Goal: Check status: Check status

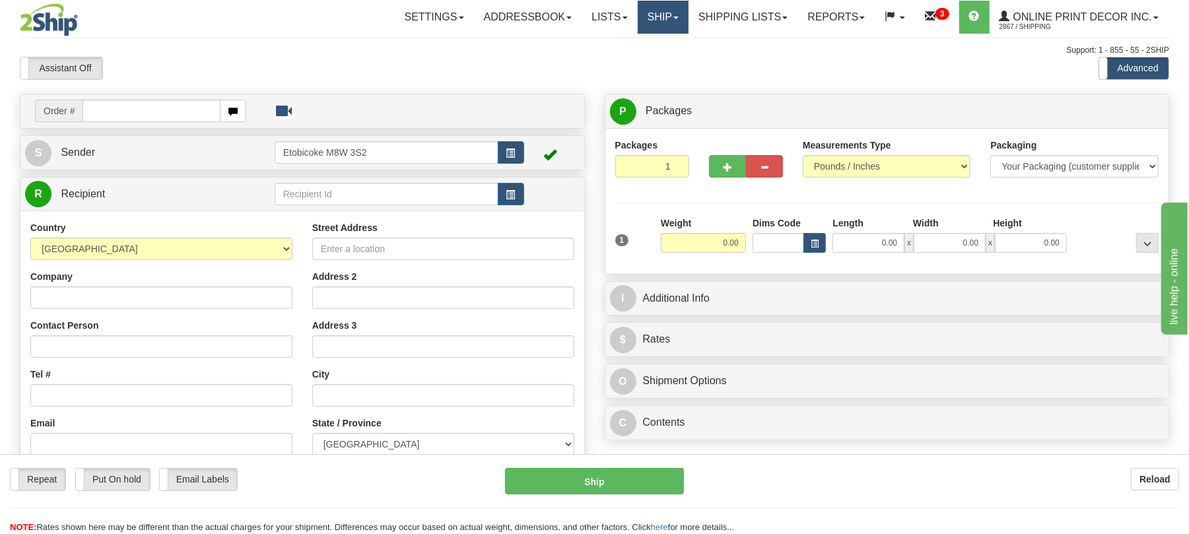
click at [658, 20] on link "Ship" at bounding box center [663, 17] width 51 height 33
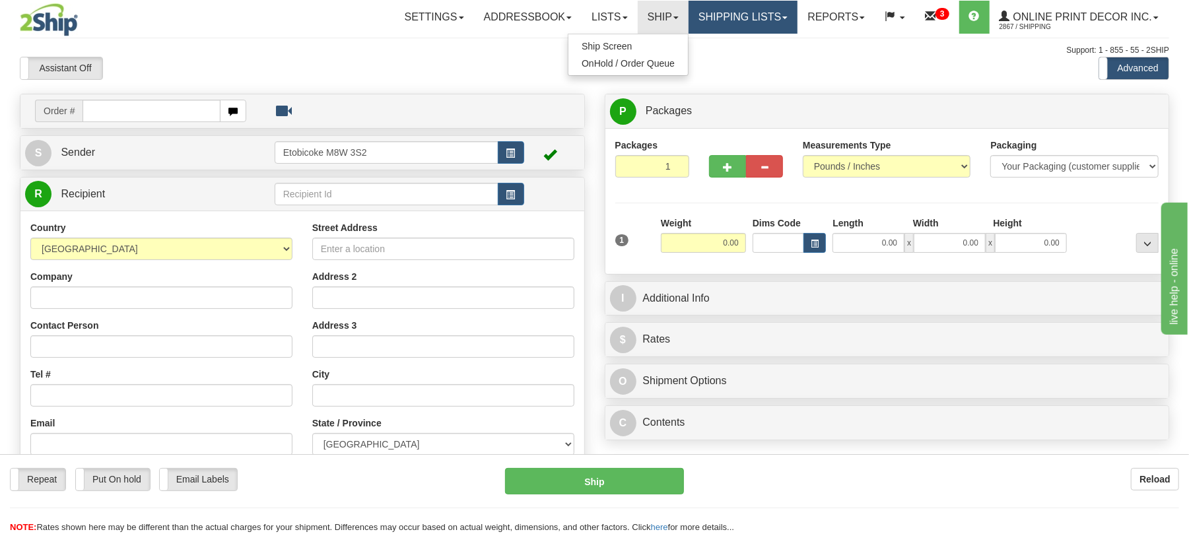
click at [738, 19] on link "Shipping lists" at bounding box center [743, 17] width 109 height 33
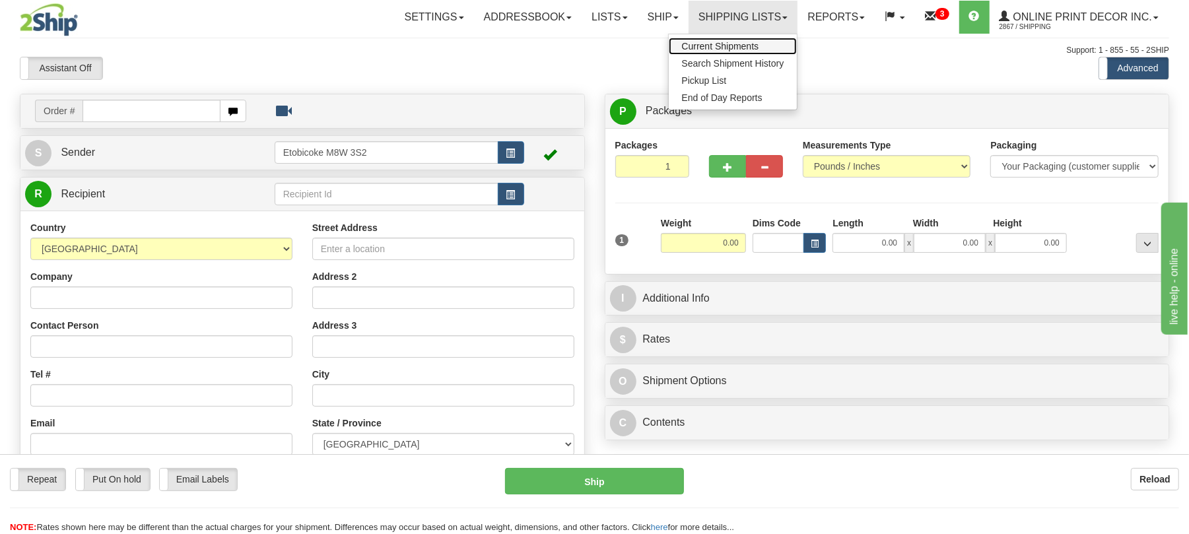
click at [719, 46] on span "Current Shipments" at bounding box center [720, 46] width 77 height 11
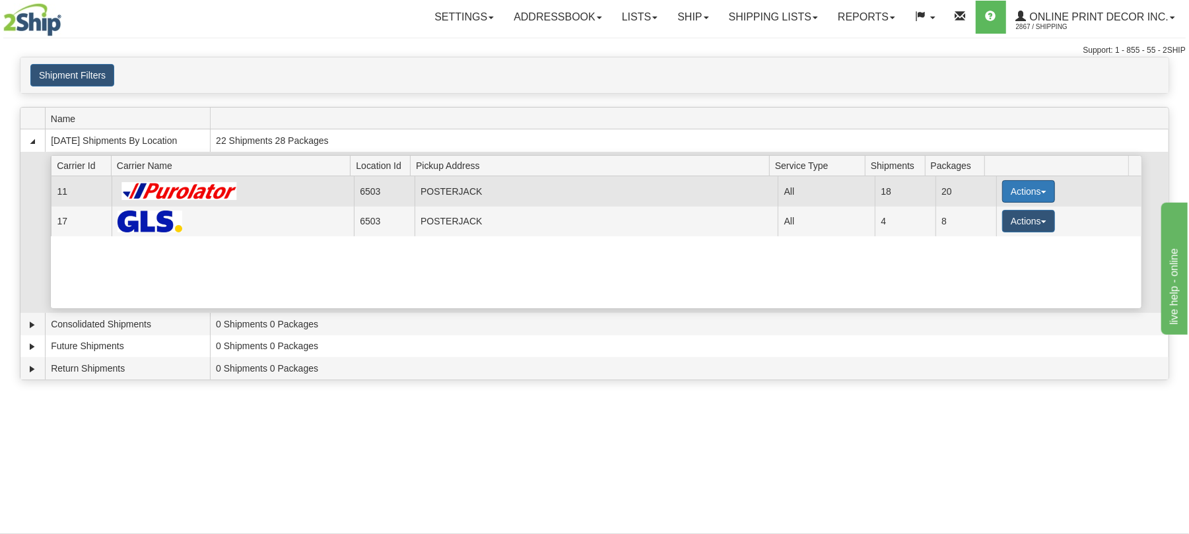
click at [1010, 188] on button "Actions" at bounding box center [1028, 191] width 53 height 22
click at [975, 219] on span "Details" at bounding box center [980, 215] width 36 height 9
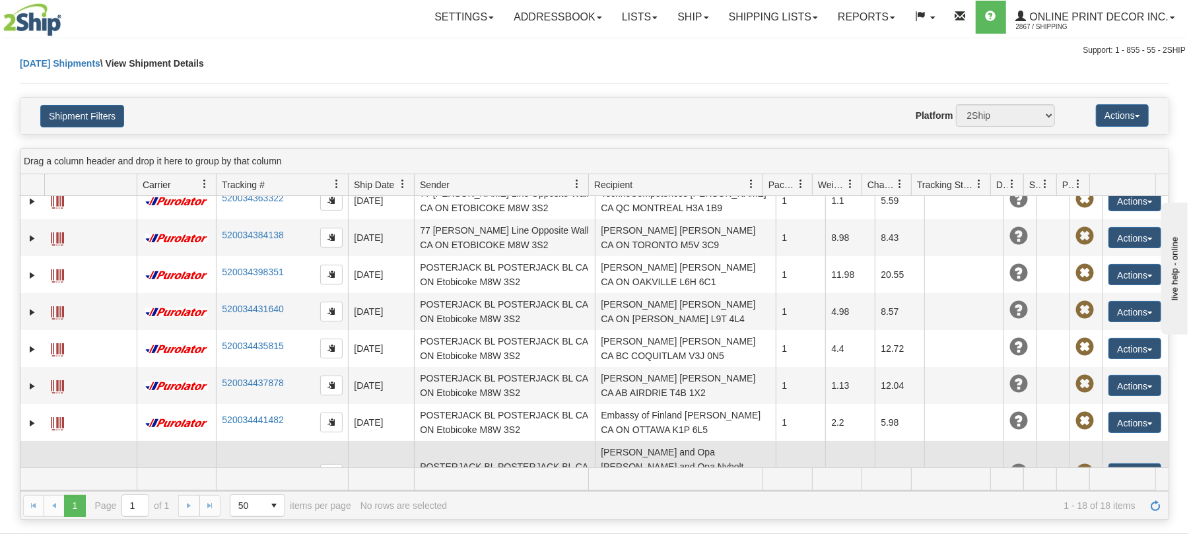
scroll to position [176, 0]
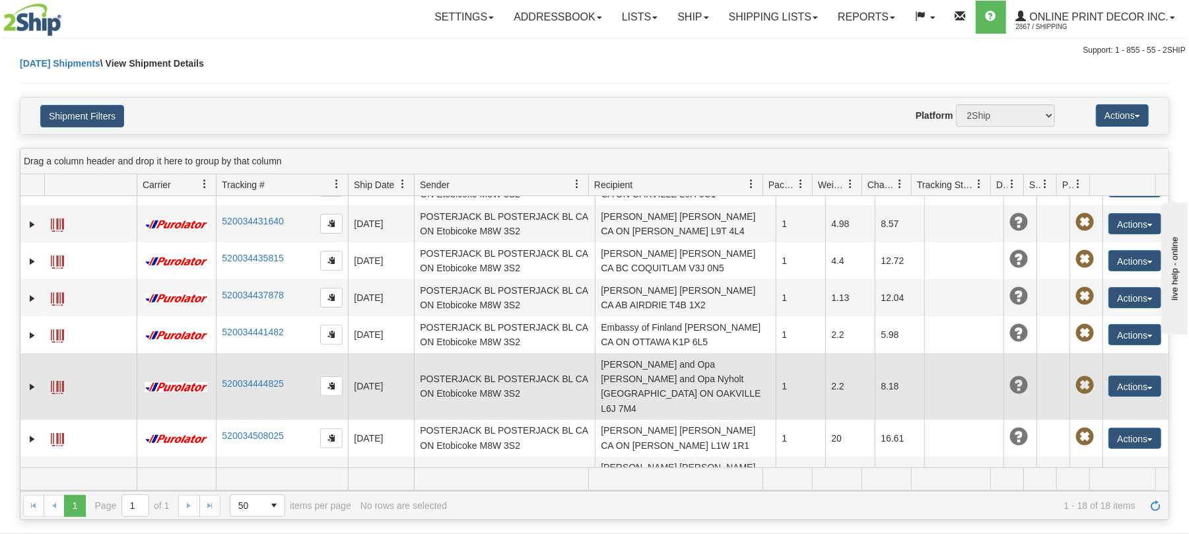
click at [57, 381] on span at bounding box center [57, 387] width 13 height 13
